Goal: Information Seeking & Learning: Learn about a topic

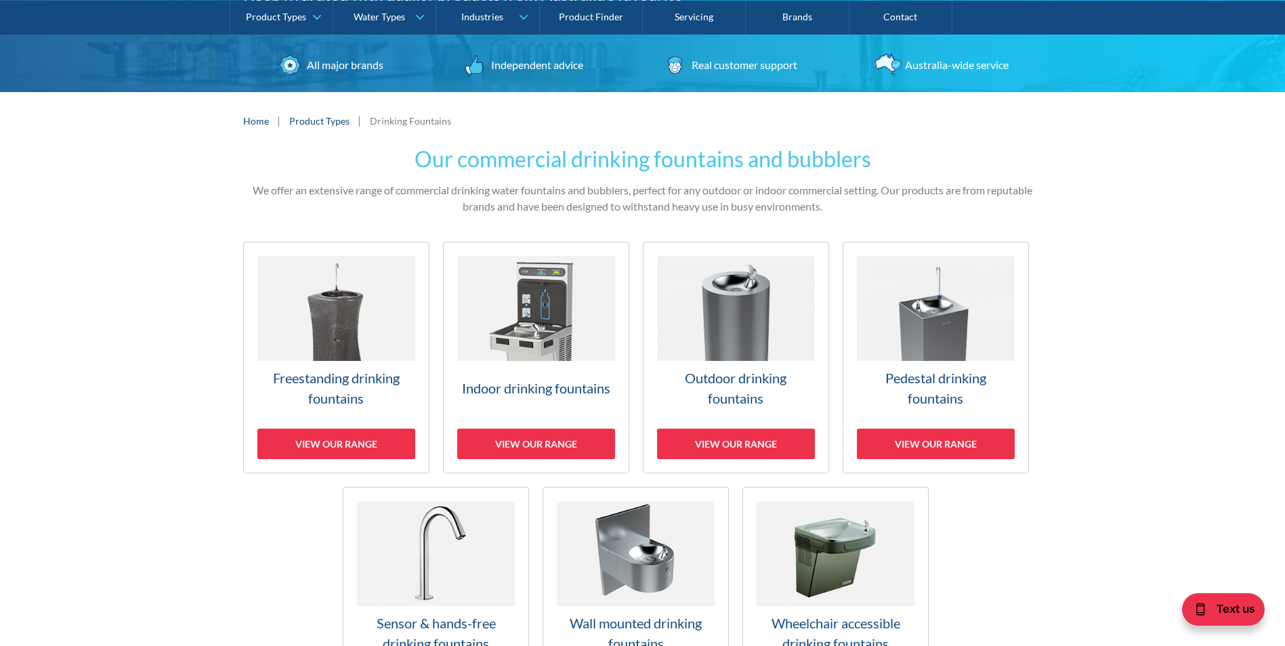
click at [738, 384] on h3 "Outdoor drinking fountains" at bounding box center [736, 388] width 158 height 41
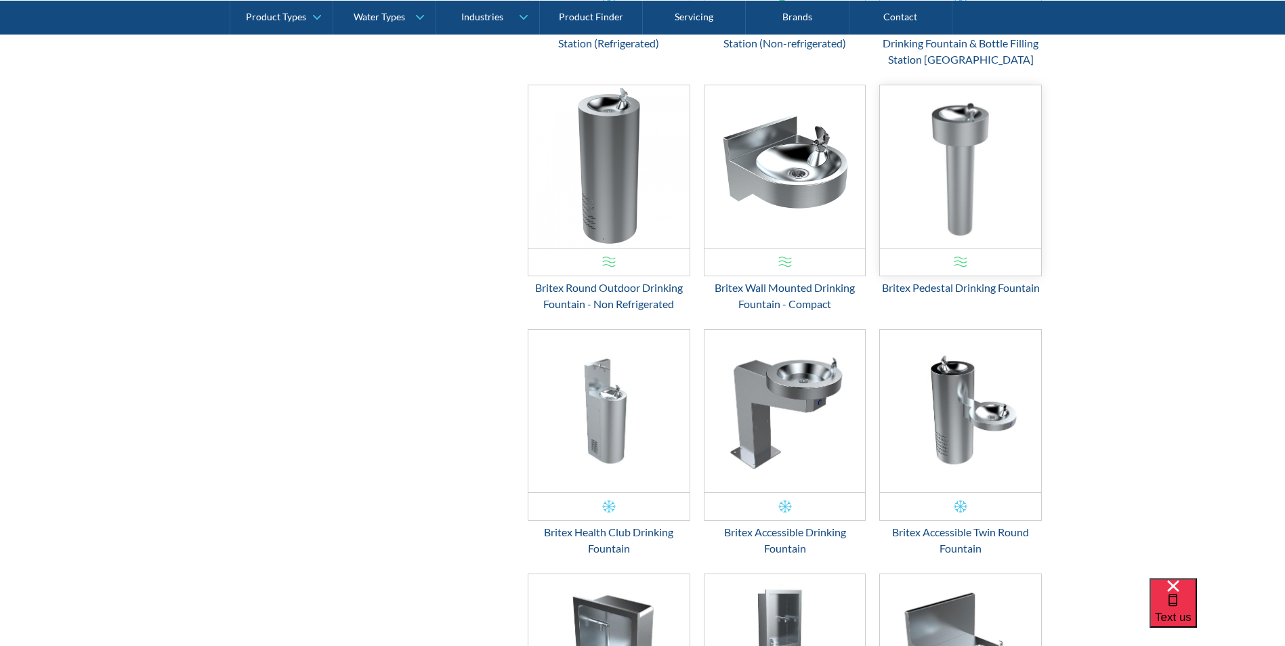
scroll to position [1315, 0]
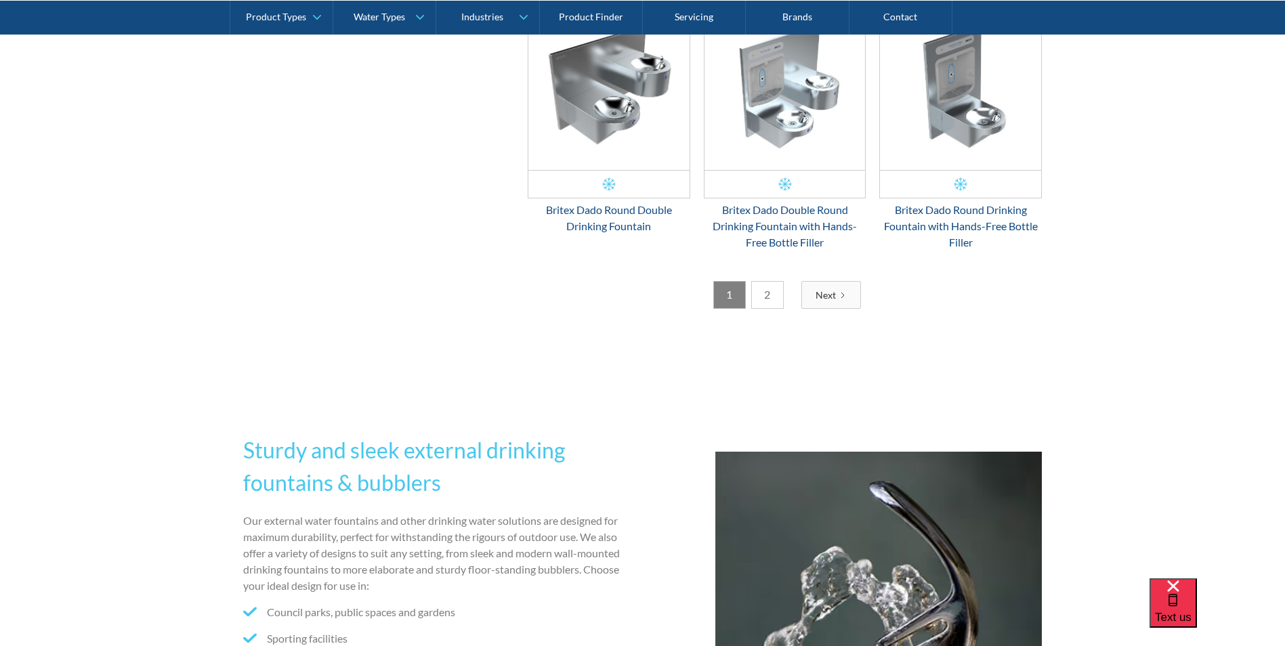
click at [760, 297] on link "2" at bounding box center [767, 295] width 33 height 28
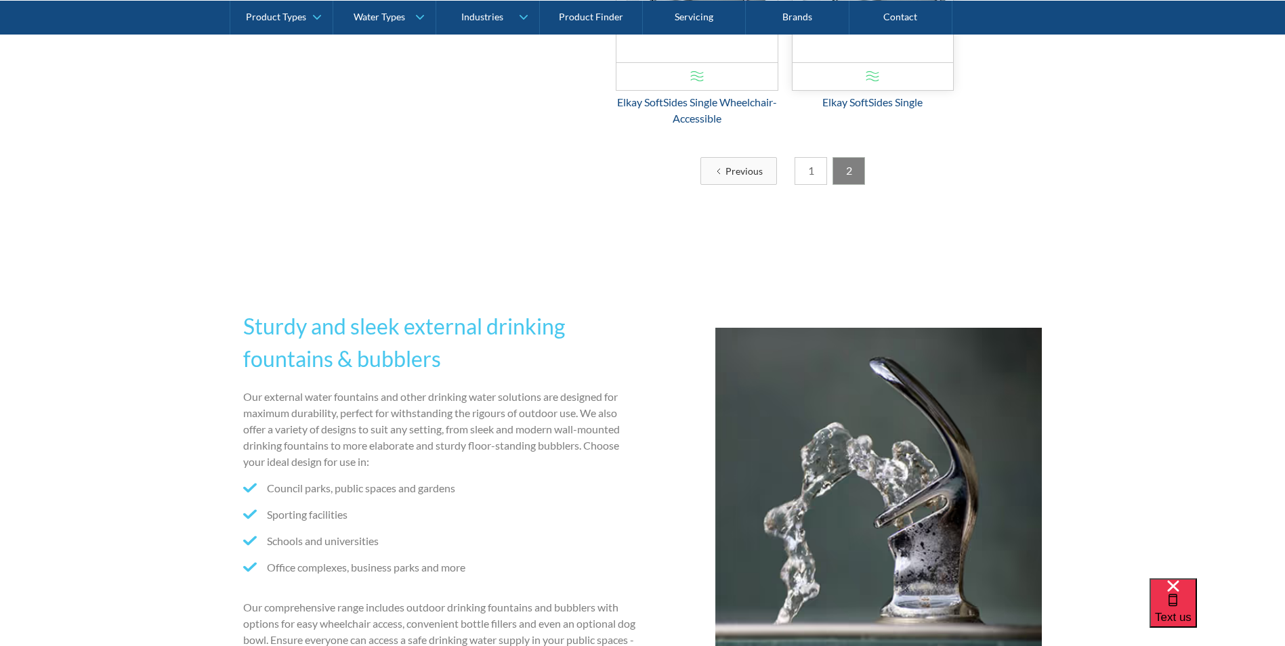
scroll to position [1518, 0]
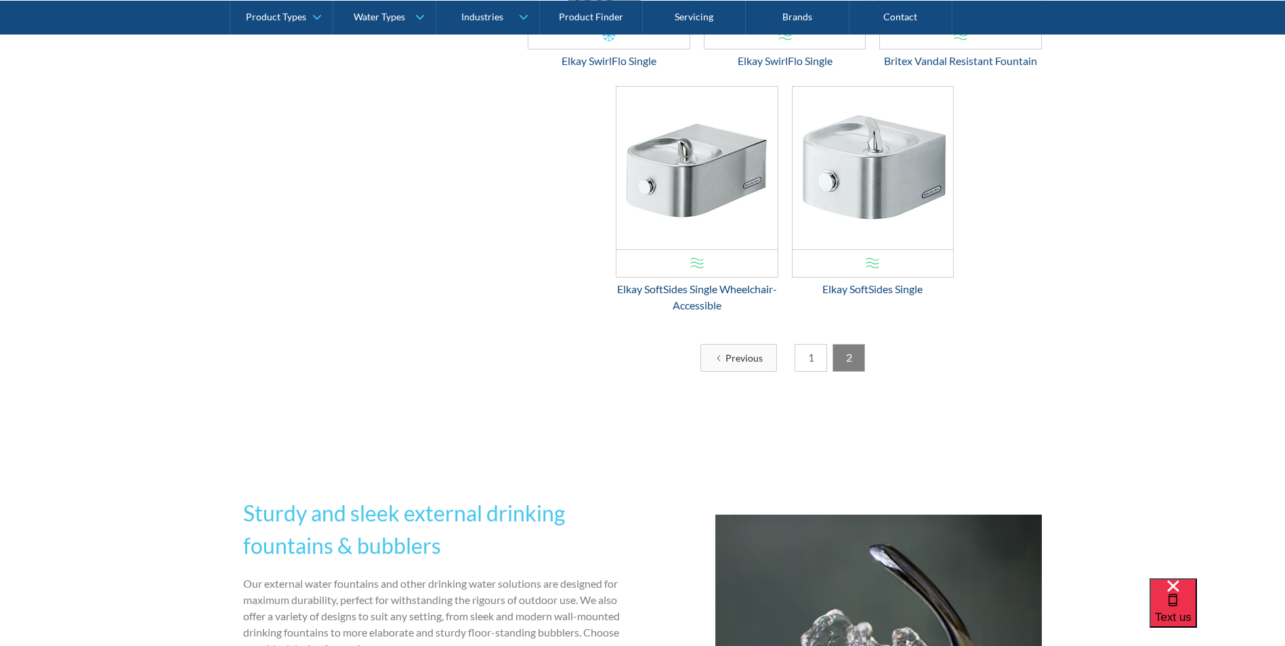
click at [811, 356] on link "1" at bounding box center [810, 358] width 33 height 28
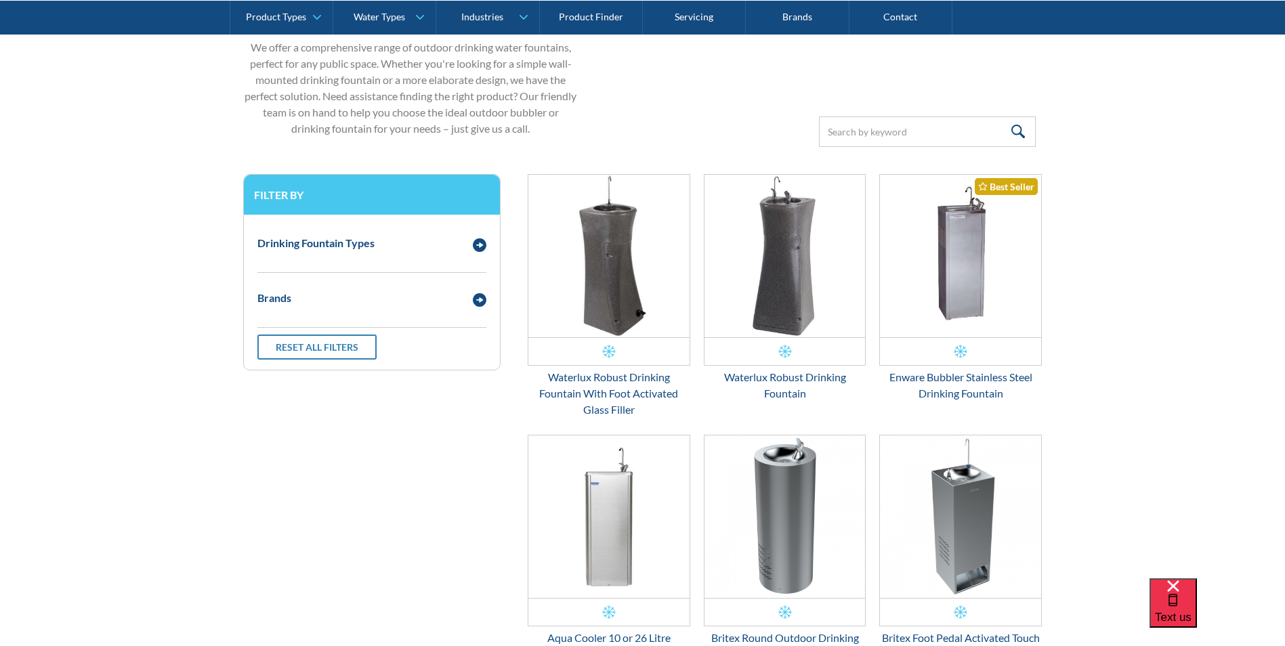
scroll to position [366, 0]
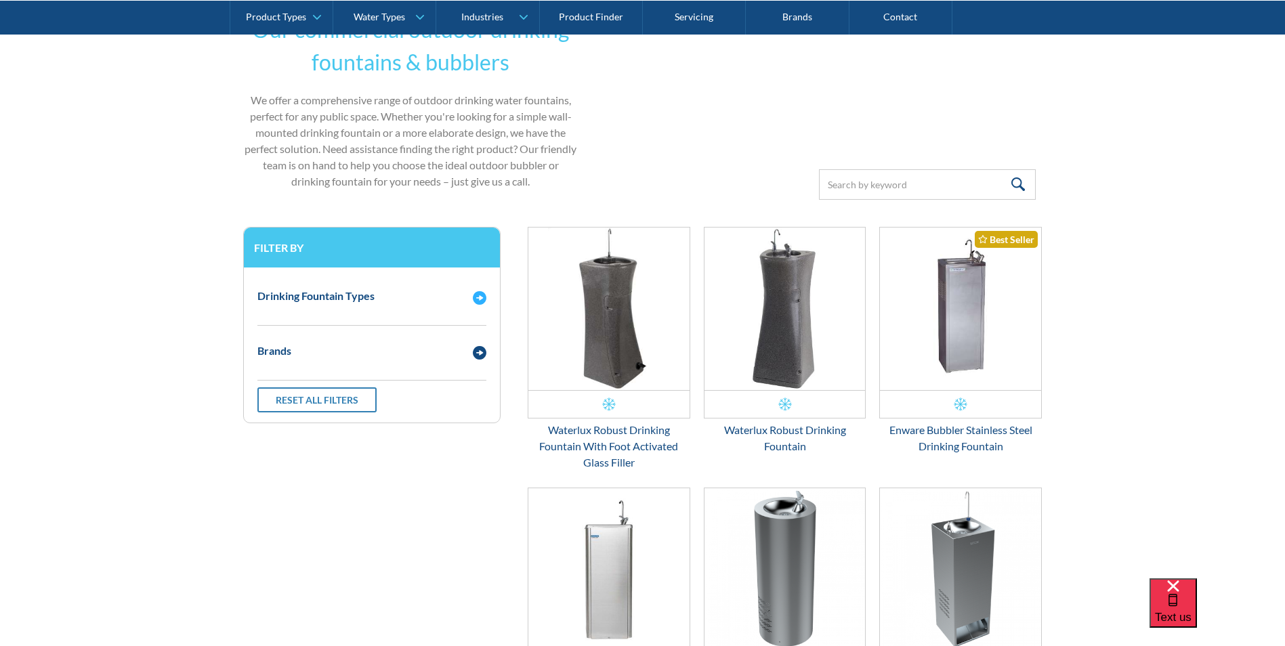
click at [469, 298] on div "Email Form 3" at bounding box center [479, 296] width 27 height 17
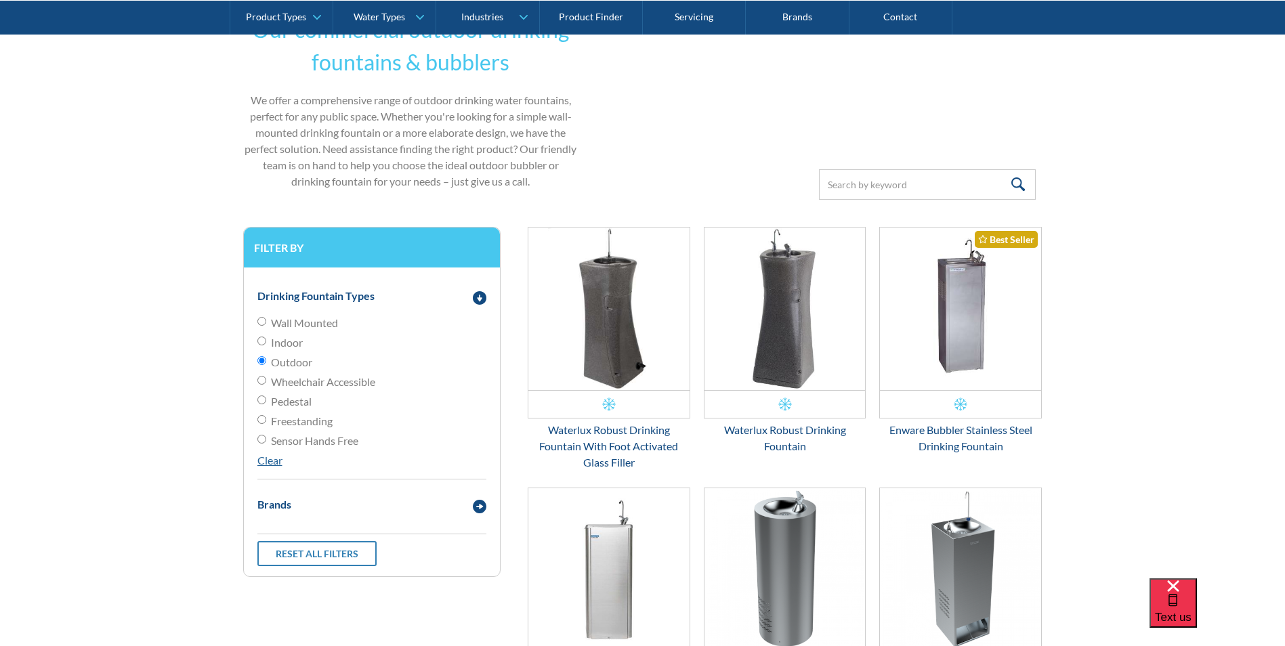
click at [262, 341] on input "Indoor" at bounding box center [261, 341] width 9 height 9
radio input "true"
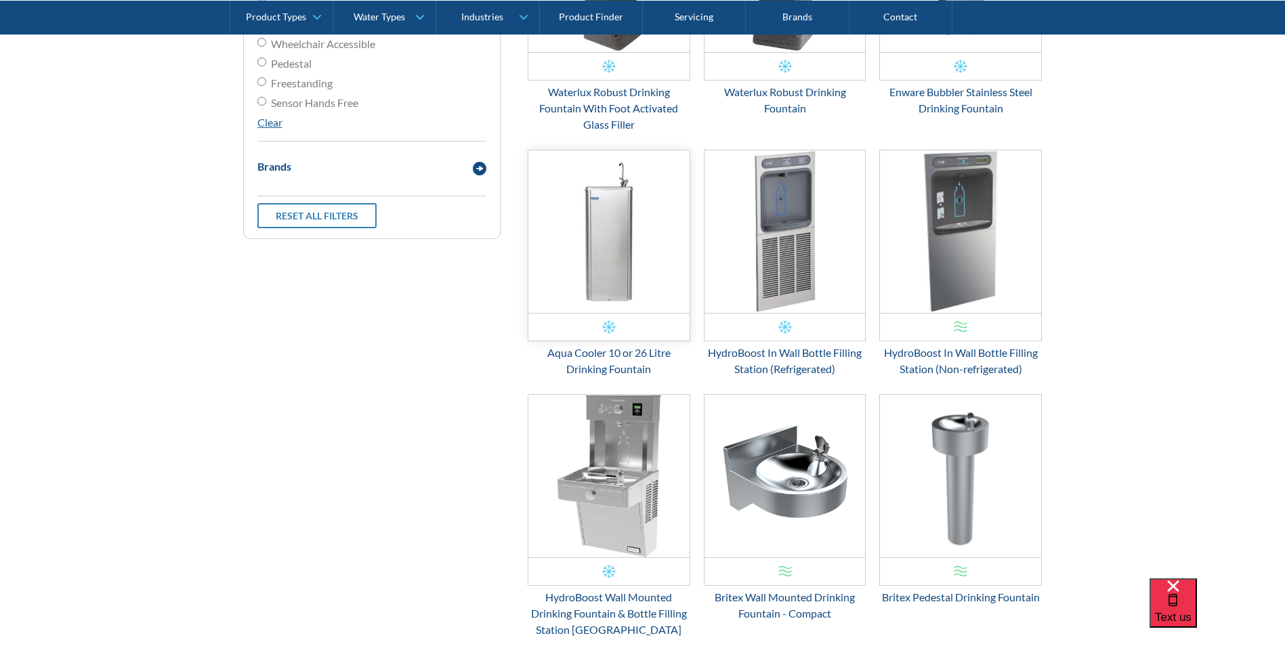
scroll to position [705, 0]
click at [473, 169] on img "Email Form 3" at bounding box center [480, 168] width 14 height 14
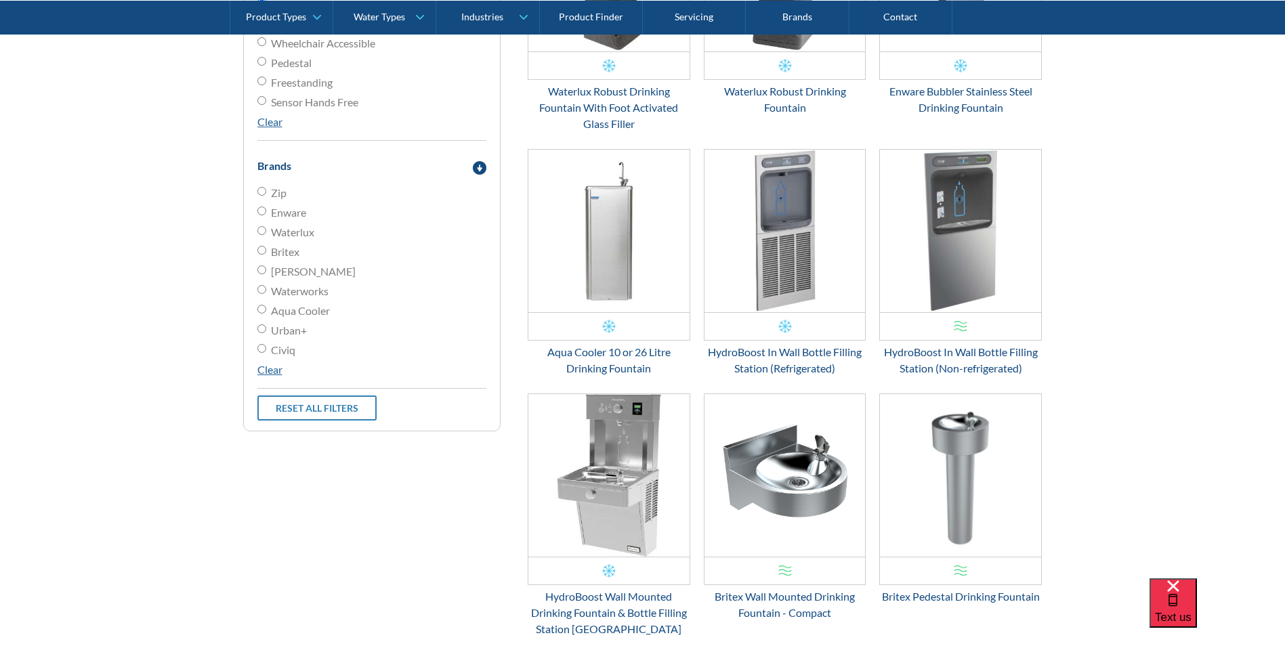
click at [259, 255] on label "Britex" at bounding box center [371, 252] width 229 height 16
click at [259, 255] on input "Britex" at bounding box center [261, 250] width 9 height 9
radio input "true"
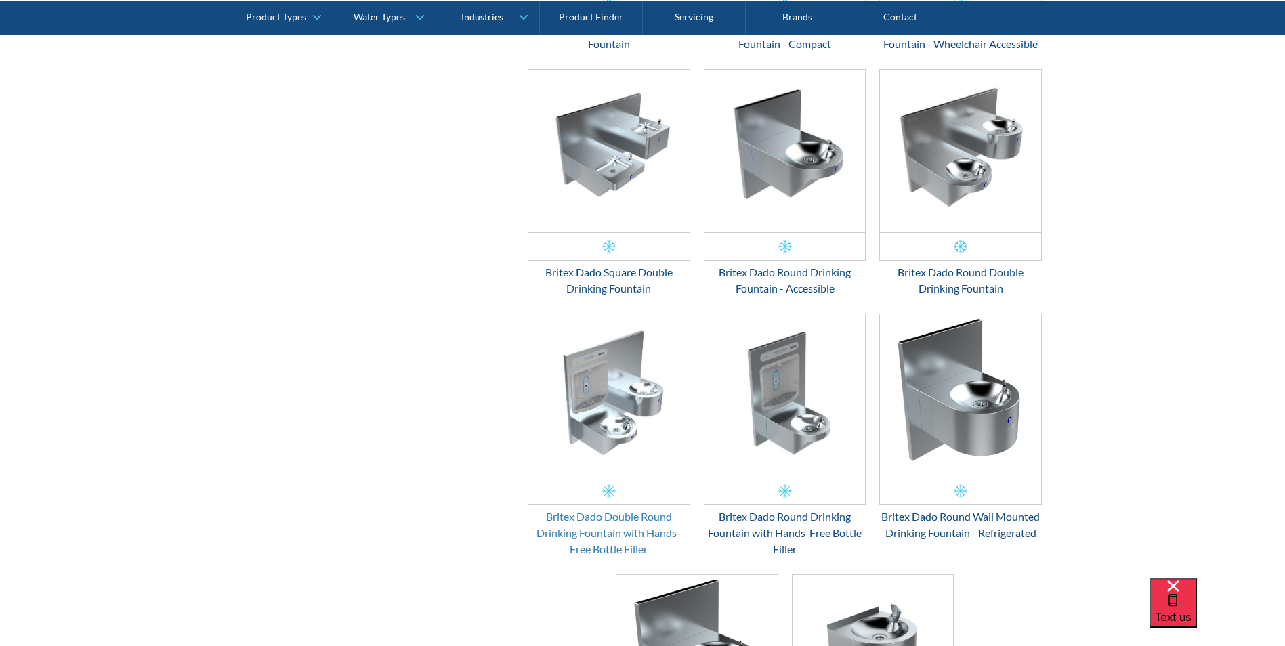
scroll to position [1382, 0]
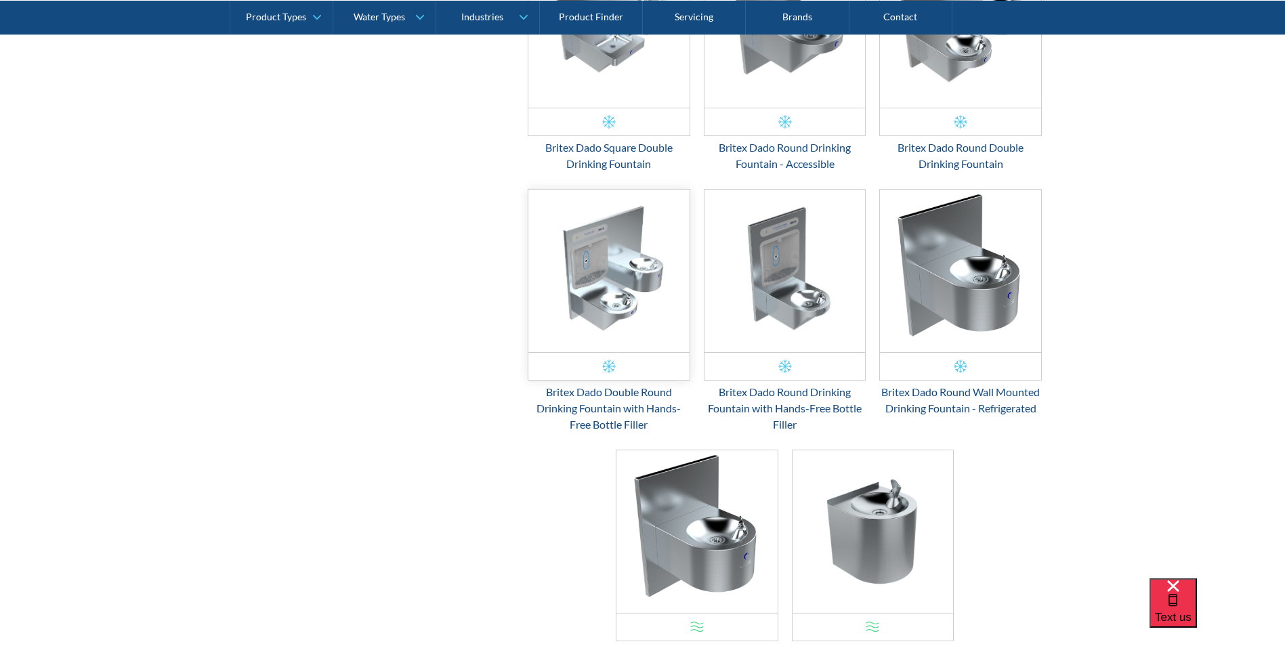
click at [620, 267] on img "Email Form 3" at bounding box center [608, 271] width 161 height 163
